Goal: Information Seeking & Learning: Learn about a topic

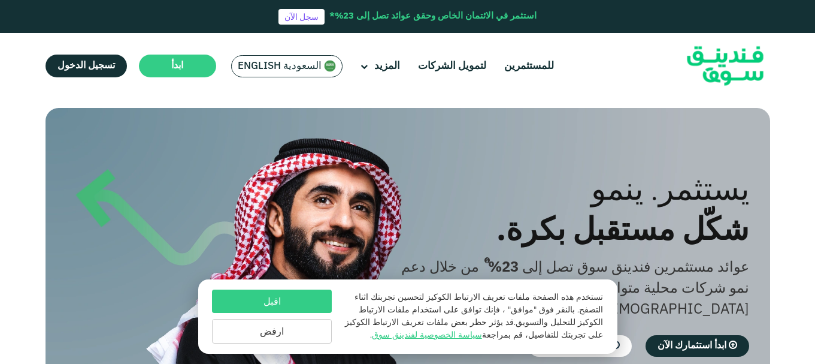
drag, startPoint x: 0, startPoint y: 0, endPoint x: 283, endPoint y: 62, distance: 290.0
click at [283, 62] on span "السعودية English" at bounding box center [280, 66] width 84 height 14
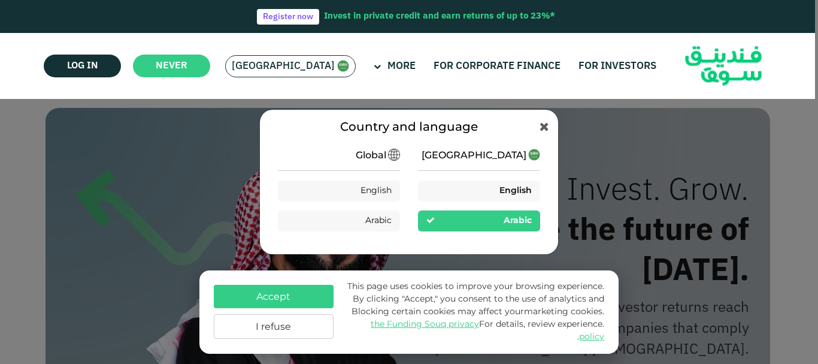
click at [509, 198] on div "English" at bounding box center [479, 190] width 122 height 21
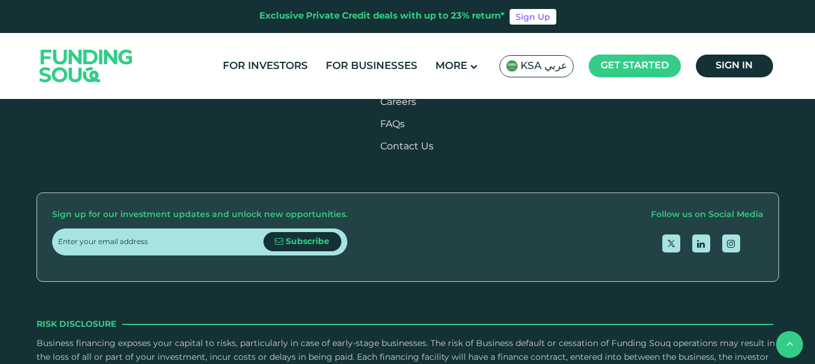
scroll to position [1497, 0]
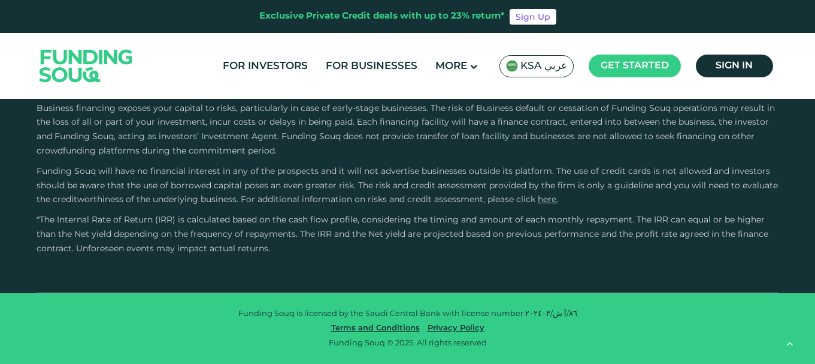
type tc-range-slider "4"
